Goal: Information Seeking & Learning: Learn about a topic

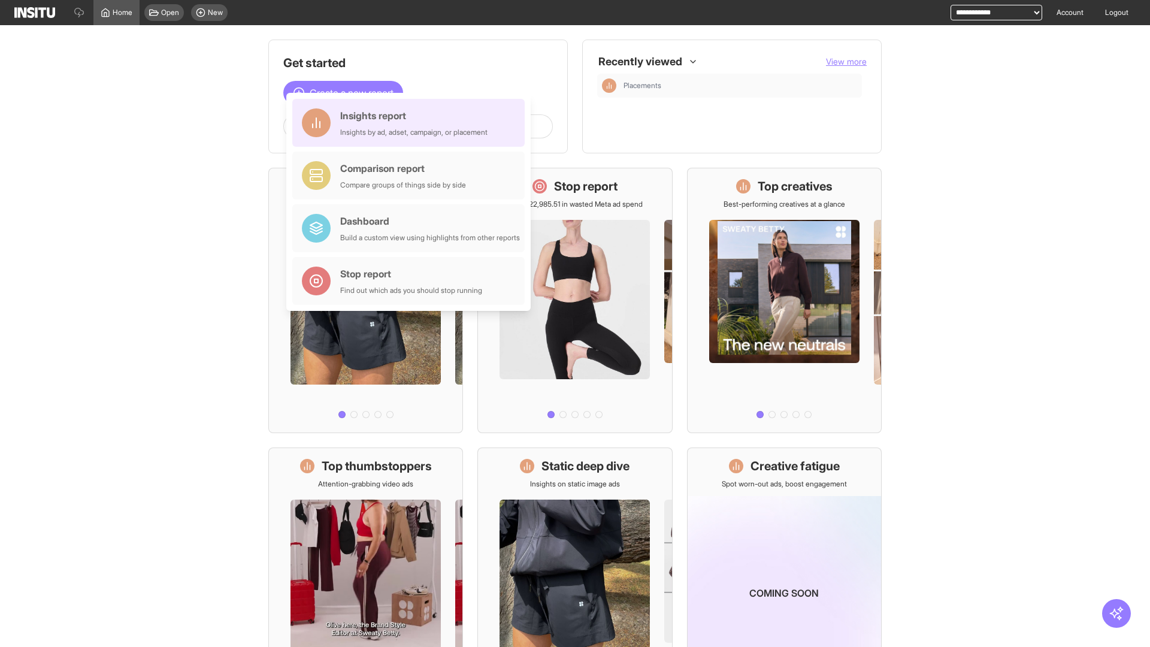
click at [412, 123] on div "Insights report Insights by ad, adset, campaign, or placement" at bounding box center [413, 122] width 147 height 29
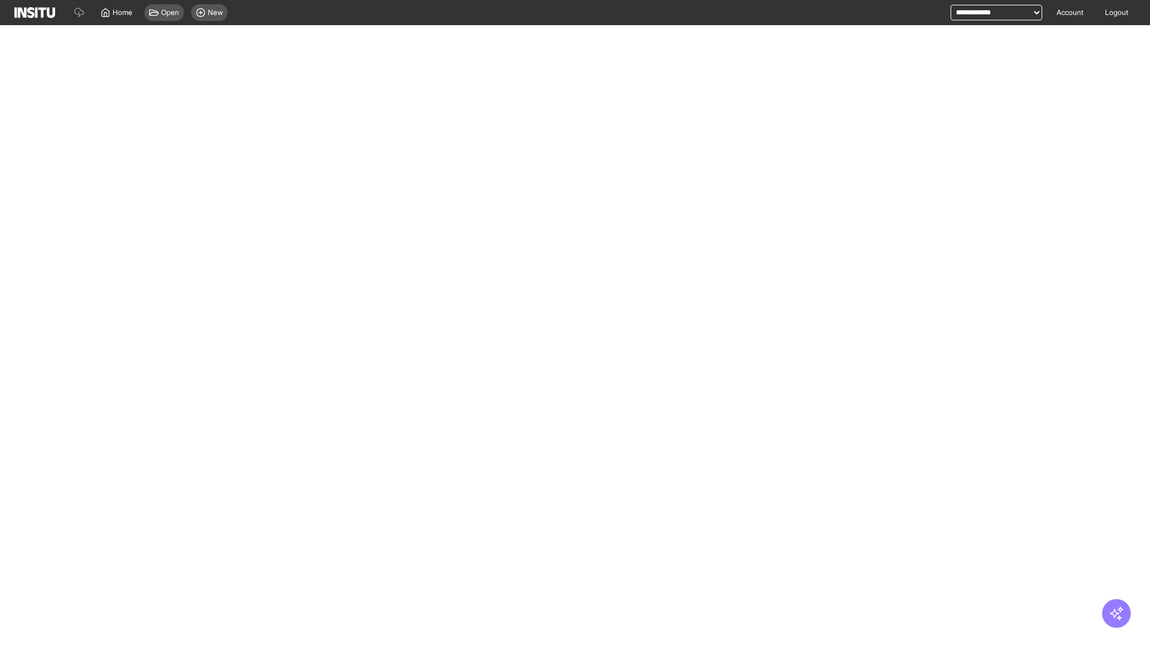
select select "**"
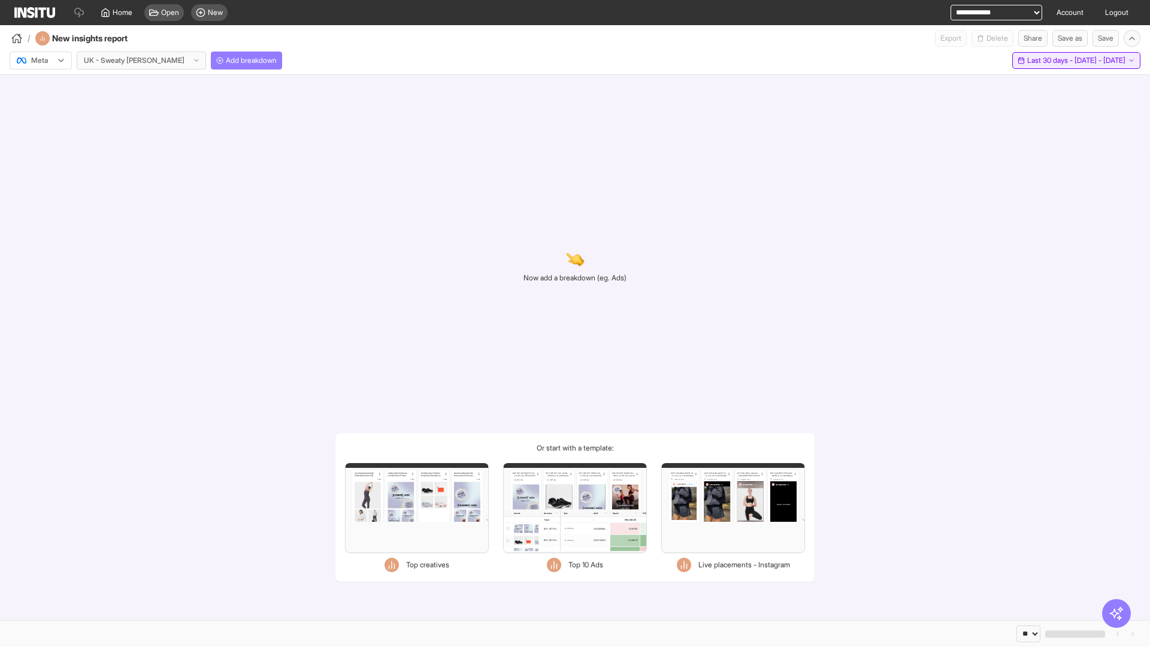
click at [1050, 61] on span "Last 30 days - [DATE] - [DATE]" at bounding box center [1076, 61] width 98 height 10
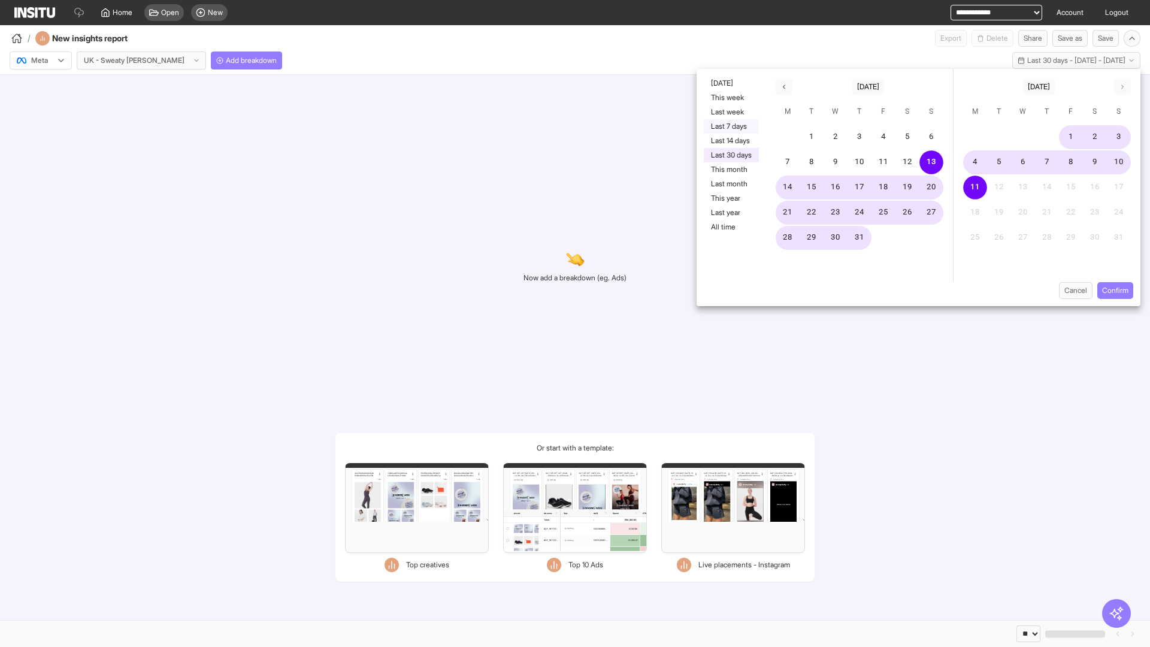
click at [730, 126] on button "Last 7 days" at bounding box center [731, 126] width 55 height 14
